Goal: Task Accomplishment & Management: Complete application form

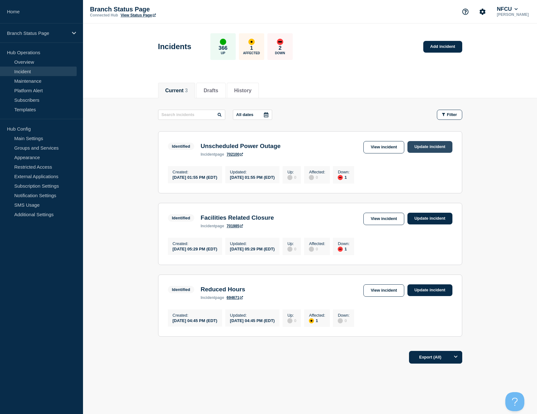
click at [436, 146] on link "Update incident" at bounding box center [429, 147] width 45 height 12
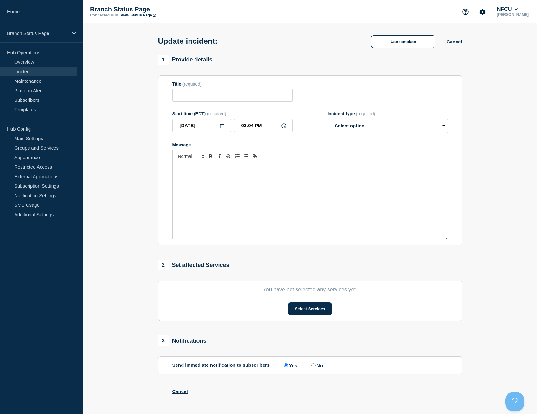
type input "Unscheduled Power Outage"
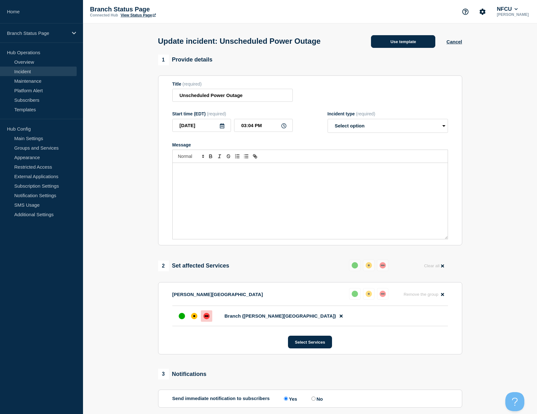
click at [411, 46] on button "Use template" at bounding box center [403, 41] width 64 height 13
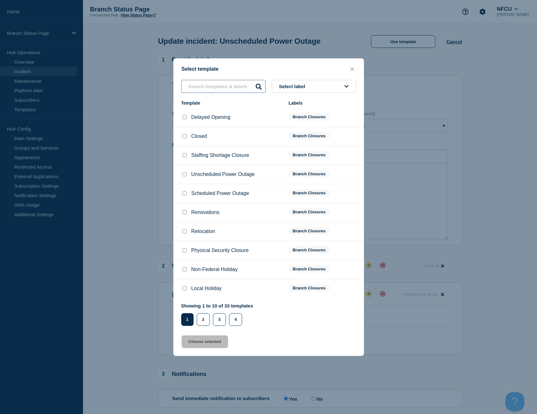
click at [218, 89] on input "text" at bounding box center [223, 86] width 84 height 13
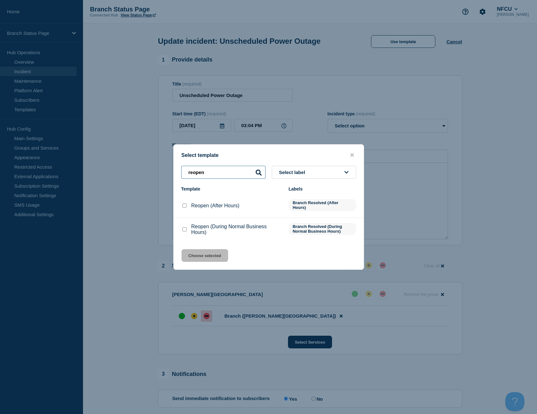
type input "reopen"
click at [184, 230] on input "Reopen (During Normal Business Hours) checkbox" at bounding box center [184, 229] width 4 height 4
checkbox input "true"
click at [202, 254] on button "Choose selected" at bounding box center [204, 255] width 47 height 13
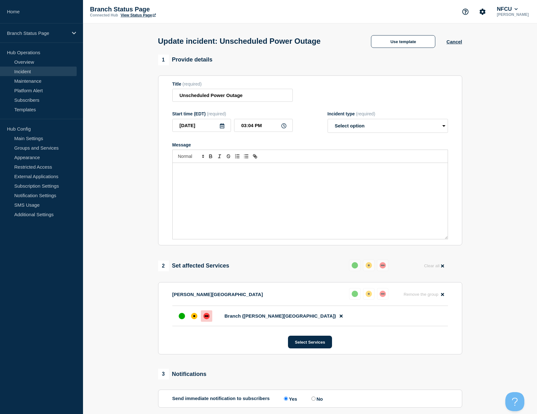
select select "resolved"
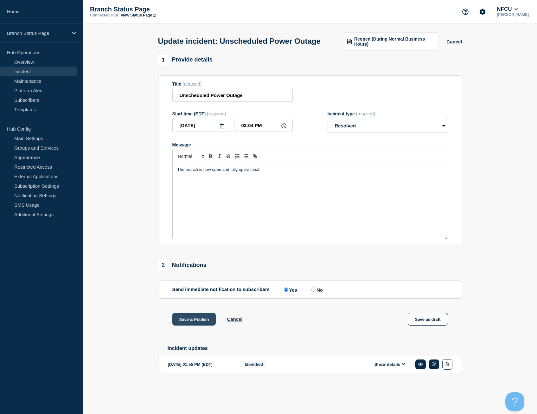
click at [198, 325] on button "Save & Publish" at bounding box center [194, 319] width 44 height 13
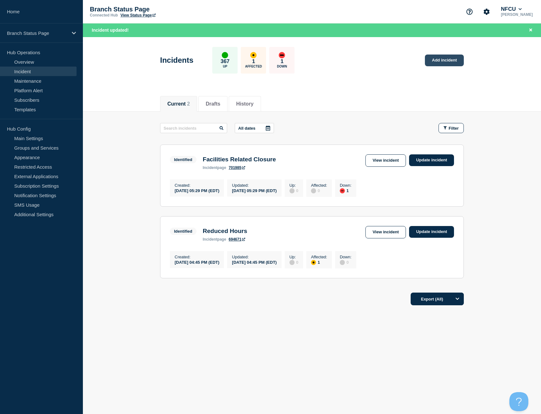
click at [453, 59] on link "Add incident" at bounding box center [444, 60] width 39 height 12
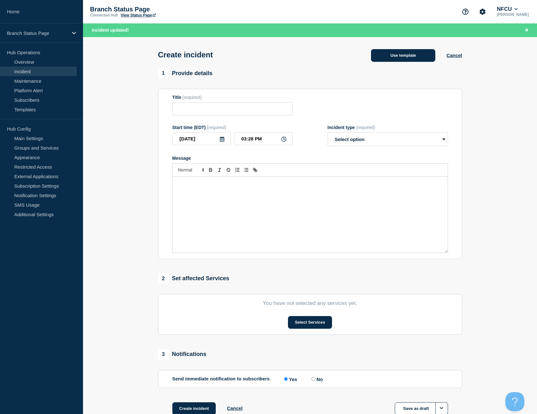
click at [399, 54] on button "Use template" at bounding box center [403, 55] width 64 height 13
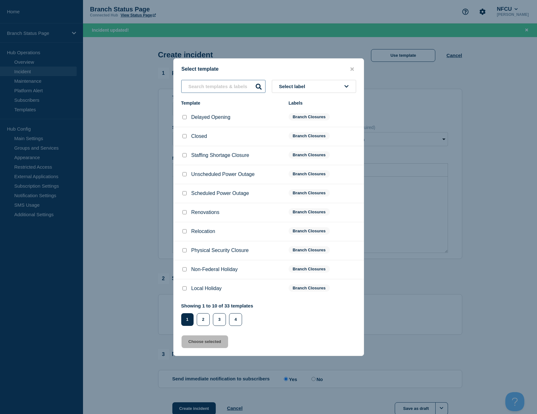
click at [217, 86] on input "text" at bounding box center [223, 86] width 84 height 13
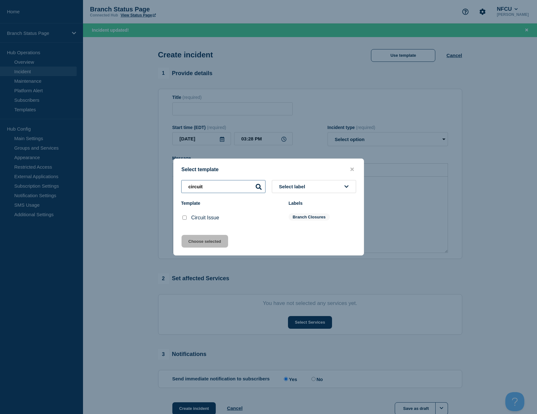
type input "circuit"
click at [182, 219] on input "Circuit Issue checkbox" at bounding box center [184, 217] width 4 height 4
checkbox input "true"
click at [197, 239] on button "Choose selected" at bounding box center [204, 241] width 47 height 13
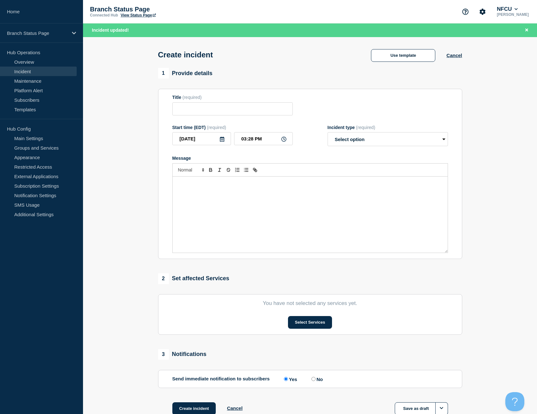
type input "Circuit Issue"
select select "identified"
click at [319, 323] on button "Select Services" at bounding box center [310, 322] width 44 height 13
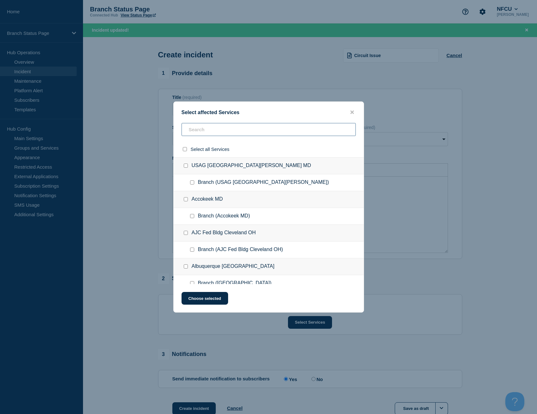
click at [320, 128] on input "text" at bounding box center [268, 129] width 174 height 13
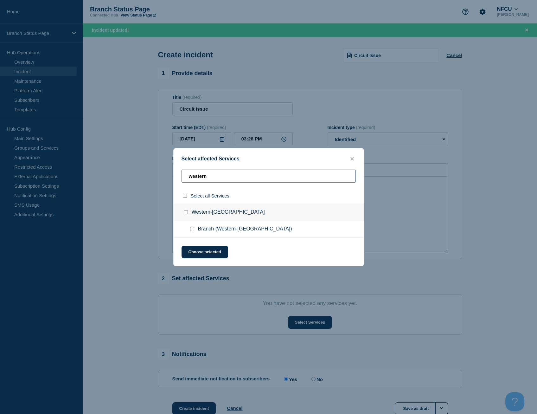
type input "western"
click at [192, 231] on input "Branch (Western-Jacksonville NC) checkbox" at bounding box center [192, 229] width 4 height 4
checkbox input "true"
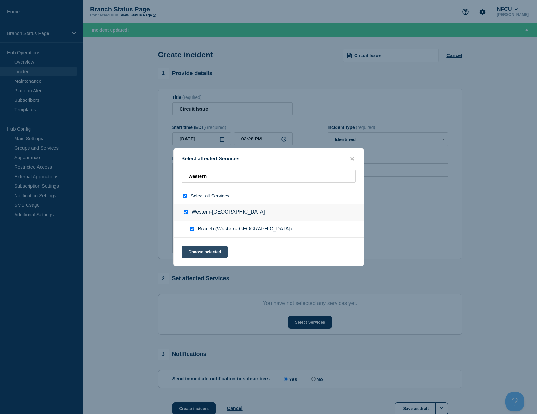
click at [206, 247] on button "Choose selected" at bounding box center [204, 251] width 47 height 13
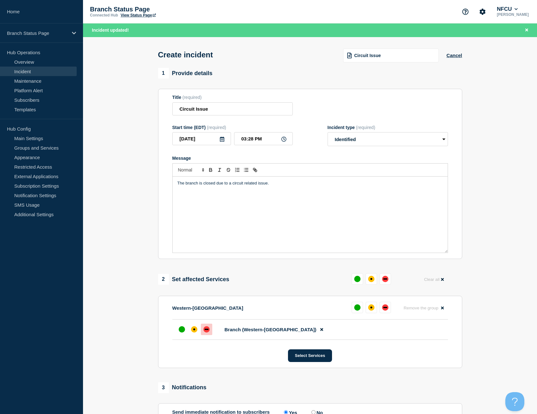
click at [203, 327] on div at bounding box center [206, 328] width 11 height 11
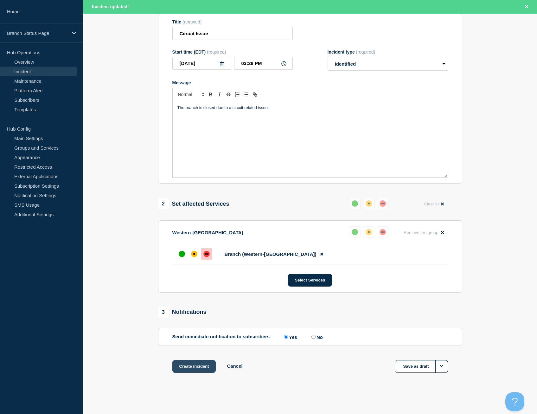
click at [198, 364] on button "Create incident" at bounding box center [194, 366] width 44 height 13
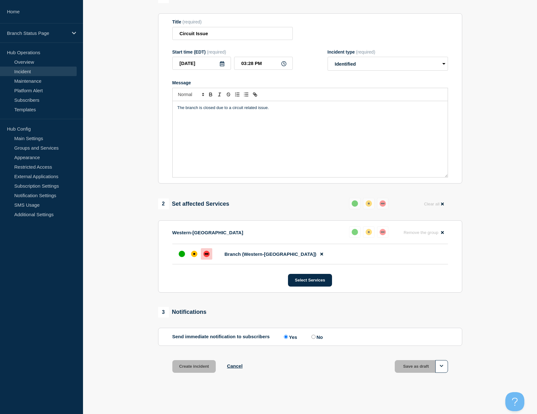
scroll to position [63, 0]
